Goal: Download file/media

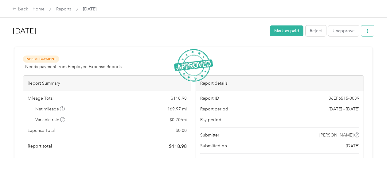
click at [369, 29] on button "button" at bounding box center [368, 31] width 13 height 11
click at [356, 53] on span "Download" at bounding box center [349, 53] width 20 height 6
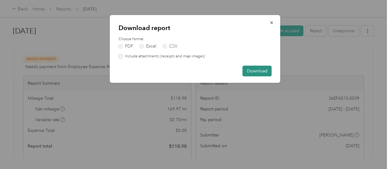
click at [250, 70] on button "Download" at bounding box center [257, 71] width 29 height 11
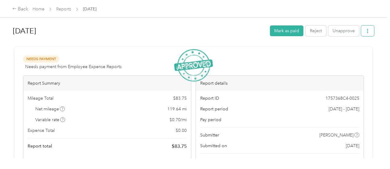
click at [367, 31] on icon "button" at bounding box center [367, 31] width 1 height 4
click at [352, 53] on span "Download" at bounding box center [349, 53] width 20 height 6
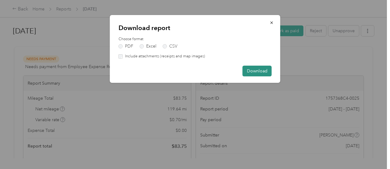
click at [264, 68] on button "Download" at bounding box center [257, 71] width 29 height 11
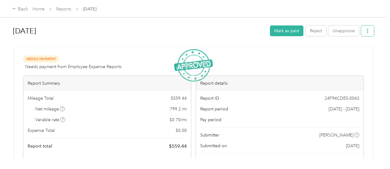
click at [367, 30] on icon "button" at bounding box center [368, 31] width 4 height 4
click at [355, 54] on span "Download" at bounding box center [349, 53] width 20 height 6
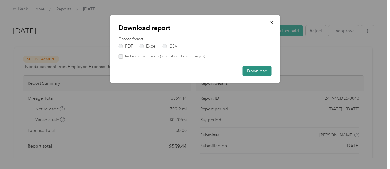
click at [264, 70] on button "Download" at bounding box center [257, 71] width 29 height 11
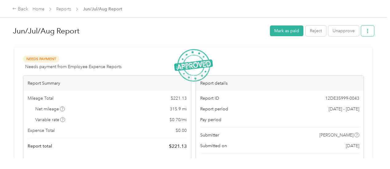
click at [366, 32] on icon "button" at bounding box center [368, 31] width 4 height 4
click at [345, 54] on span "Download" at bounding box center [349, 53] width 20 height 6
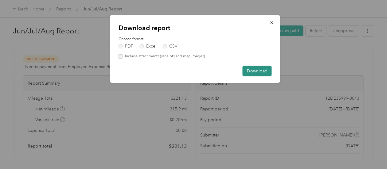
click at [259, 68] on button "Download" at bounding box center [257, 71] width 29 height 11
